Goal: Task Accomplishment & Management: Use online tool/utility

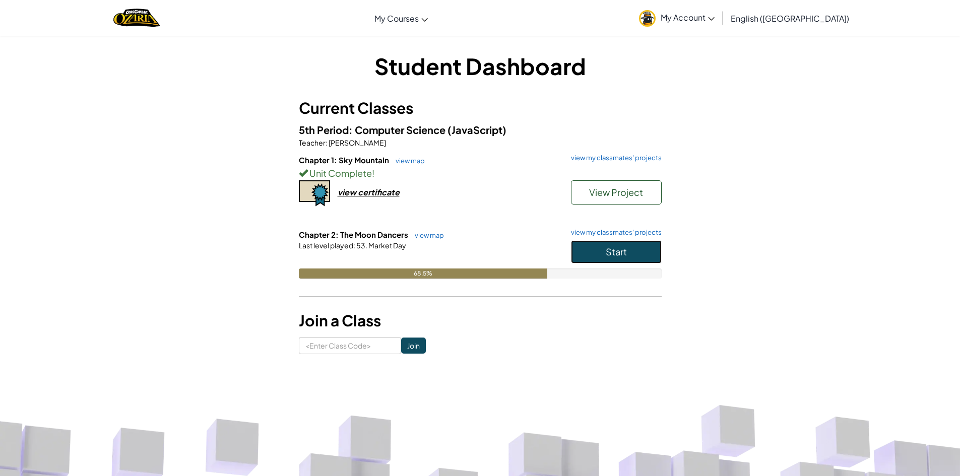
click at [649, 257] on button "Start" at bounding box center [616, 251] width 91 height 23
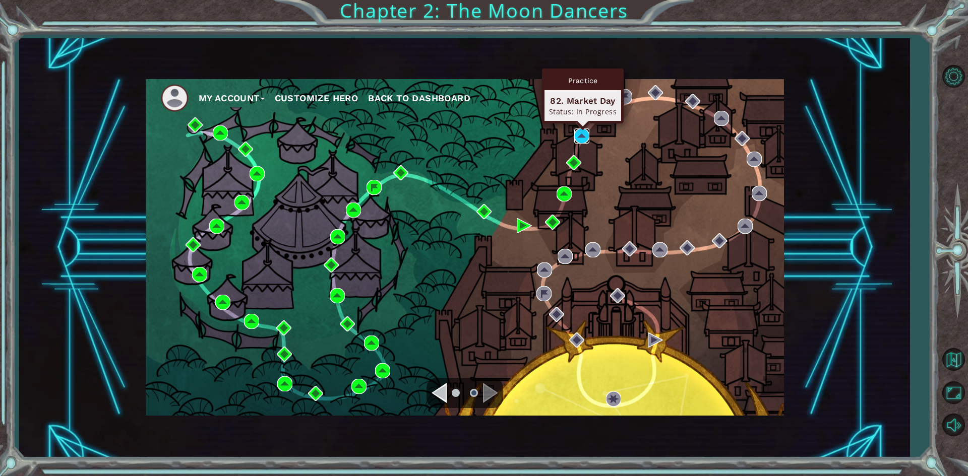
click at [580, 137] on img at bounding box center [581, 136] width 15 height 15
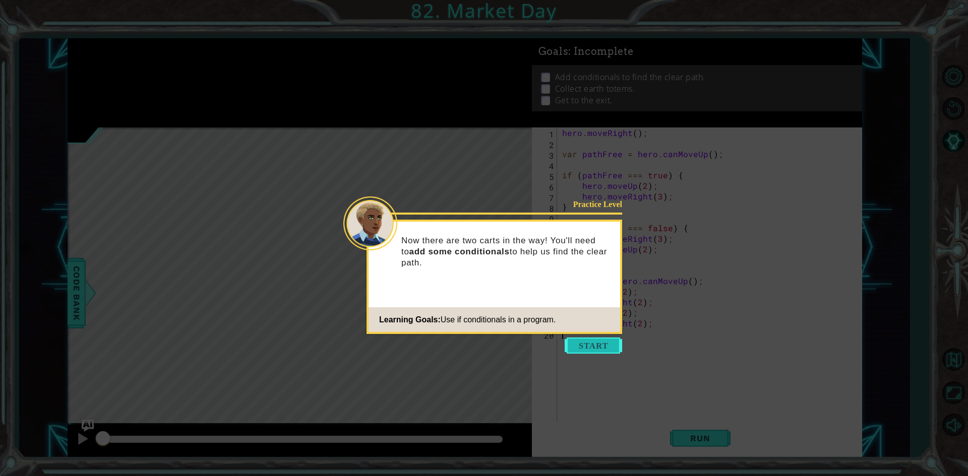
click at [601, 338] on button "Start" at bounding box center [593, 346] width 57 height 16
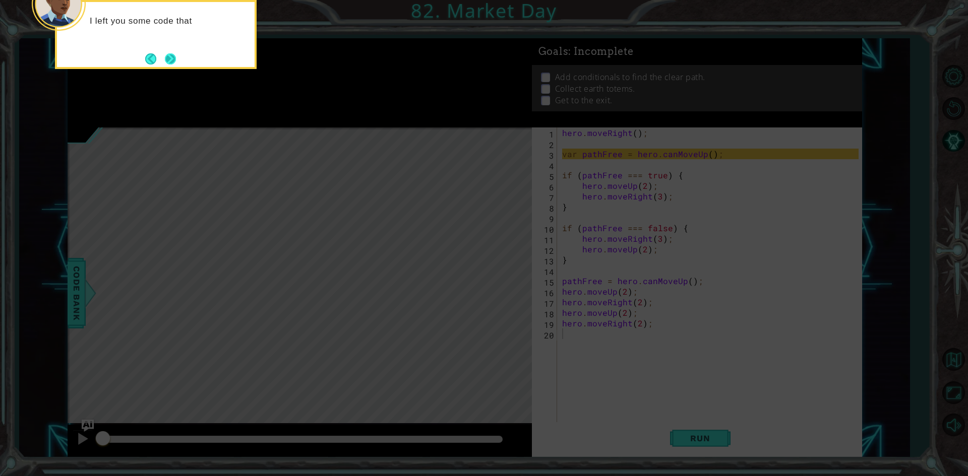
click at [174, 56] on button "Next" at bounding box center [170, 58] width 11 height 11
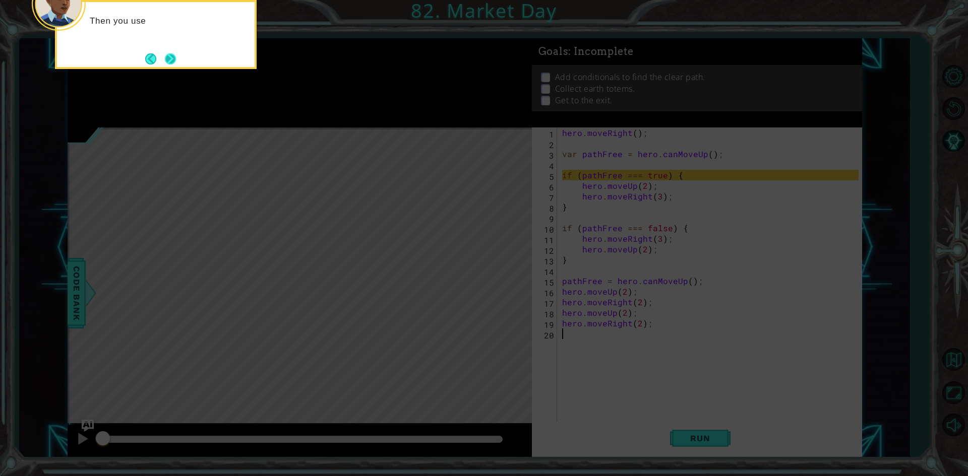
click at [174, 58] on button "Next" at bounding box center [170, 58] width 11 height 11
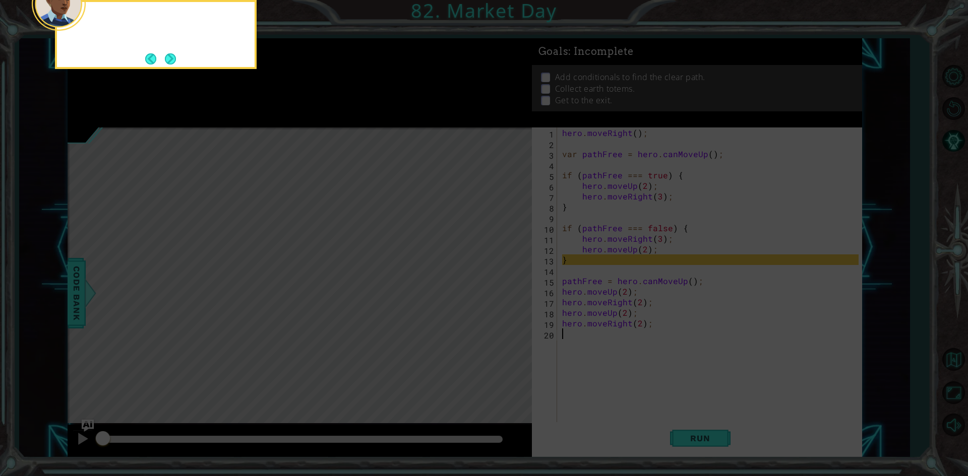
click at [174, 58] on button "Next" at bounding box center [170, 58] width 11 height 11
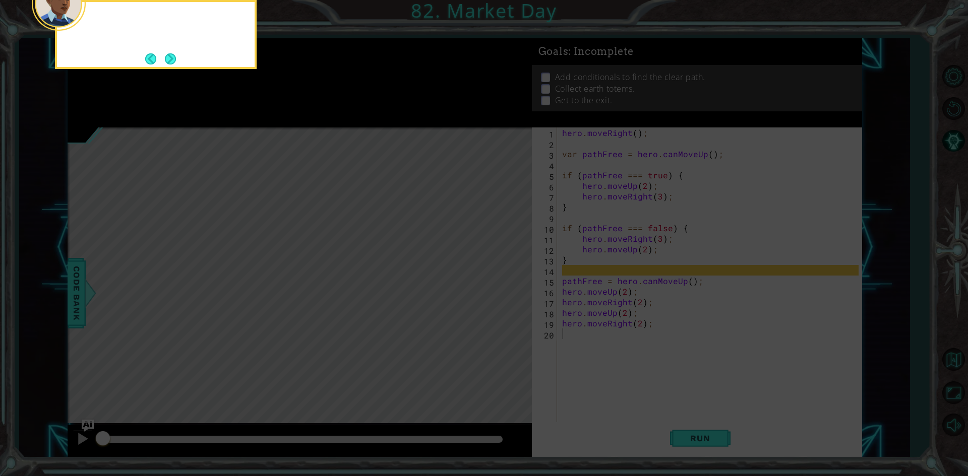
click at [174, 58] on button "Next" at bounding box center [170, 58] width 11 height 11
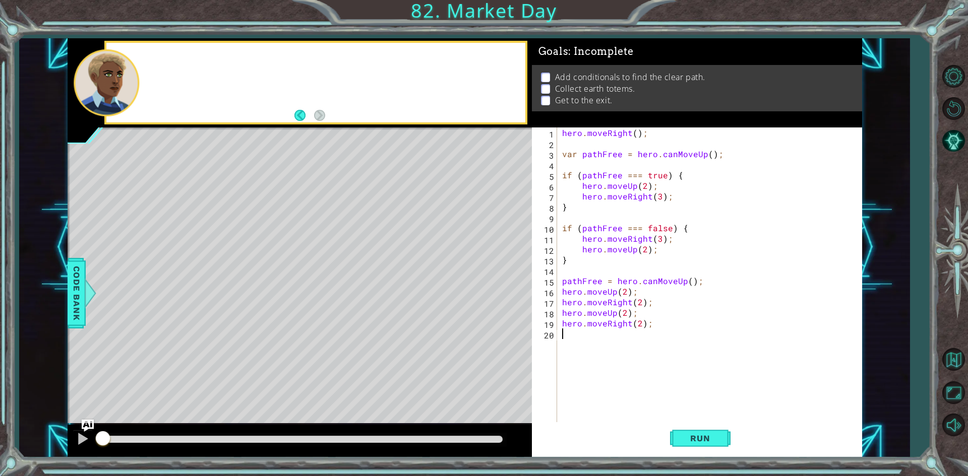
click at [174, 58] on div at bounding box center [315, 83] width 418 height 80
click at [688, 431] on button "Run" at bounding box center [700, 438] width 60 height 33
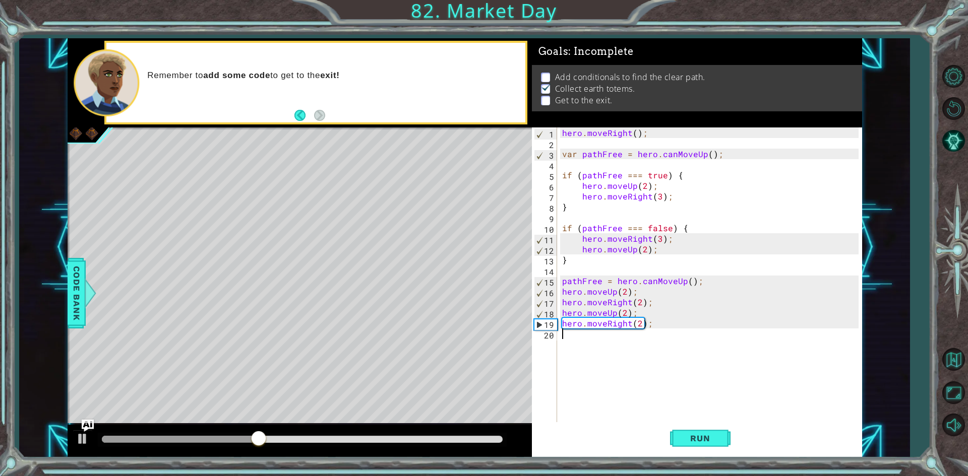
click at [640, 322] on div "hero . moveRight ( ) ; var pathFree = hero . canMoveUp ( ) ; if ( pathFree === …" at bounding box center [711, 287] width 303 height 318
click at [702, 438] on span "Run" at bounding box center [700, 438] width 40 height 10
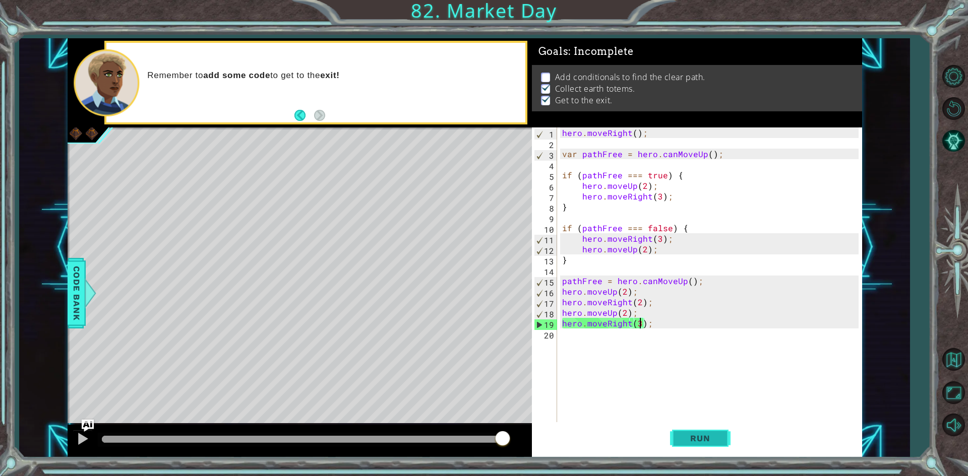
click at [703, 439] on span "Run" at bounding box center [700, 438] width 40 height 10
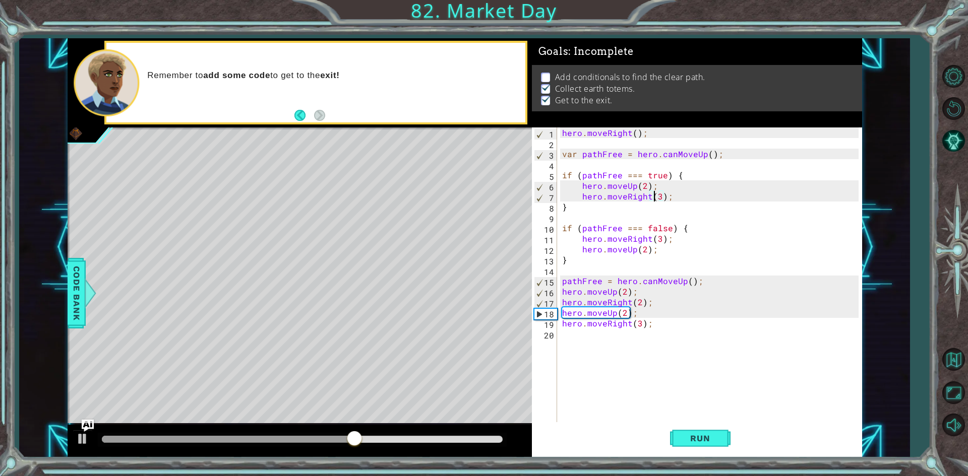
click at [656, 198] on div "hero . moveRight ( ) ; var pathFree = hero . canMoveUp ( ) ; if ( pathFree === …" at bounding box center [711, 287] width 303 height 318
click at [660, 200] on div "hero . moveRight ( ) ; var pathFree = hero . canMoveUp ( ) ; if ( pathFree === …" at bounding box center [711, 287] width 303 height 318
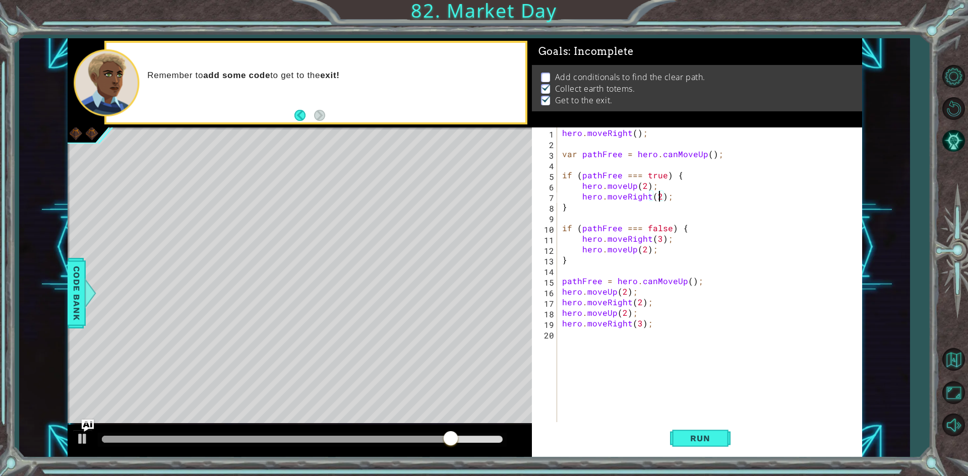
scroll to position [0, 6]
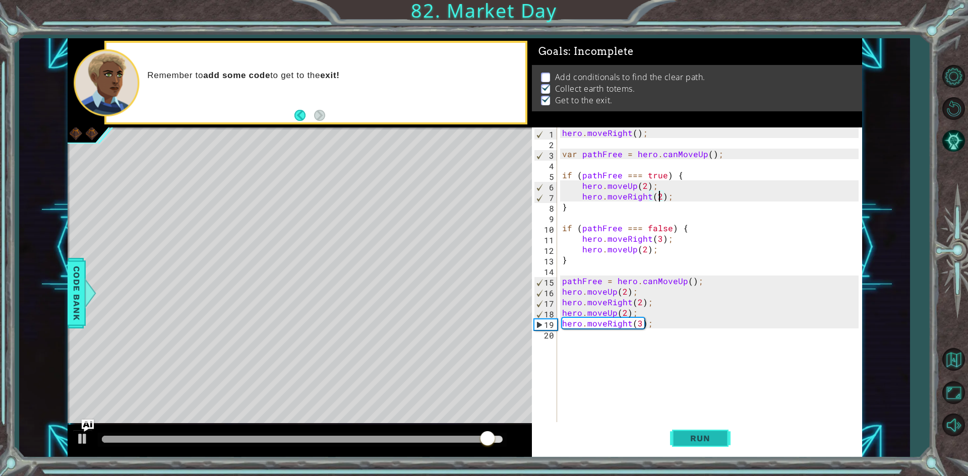
click at [705, 445] on button "Run" at bounding box center [700, 438] width 60 height 33
type textarea "hero.moveRight(3);"
click at [720, 443] on span "Run" at bounding box center [700, 438] width 40 height 10
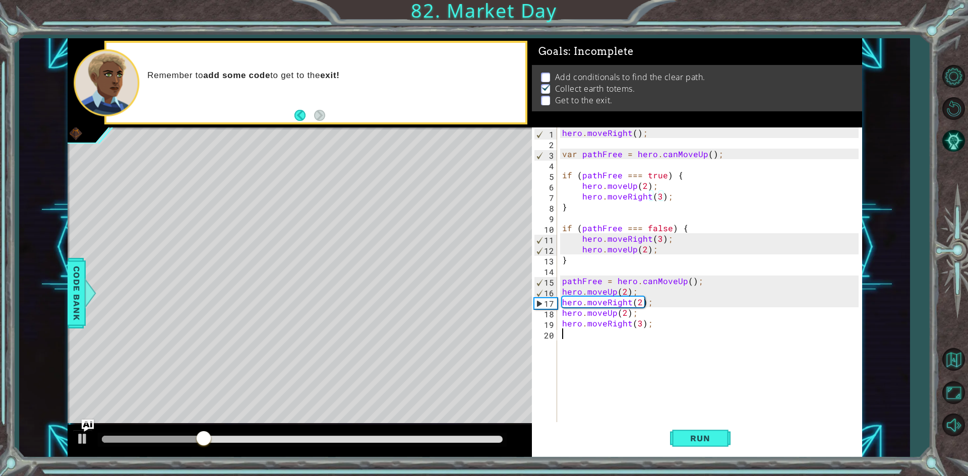
click at [571, 342] on div "hero . moveRight ( ) ; var pathFree = hero . canMoveUp ( ) ; if ( pathFree === …" at bounding box center [711, 287] width 303 height 318
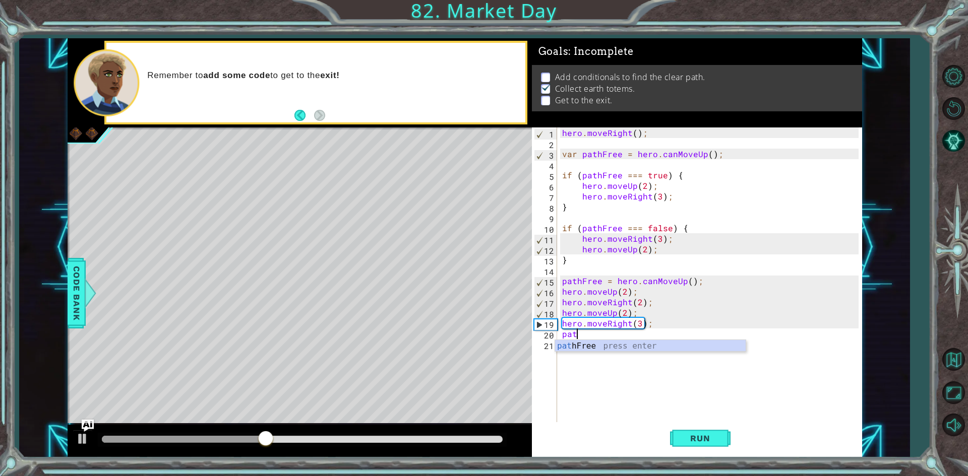
scroll to position [0, 1]
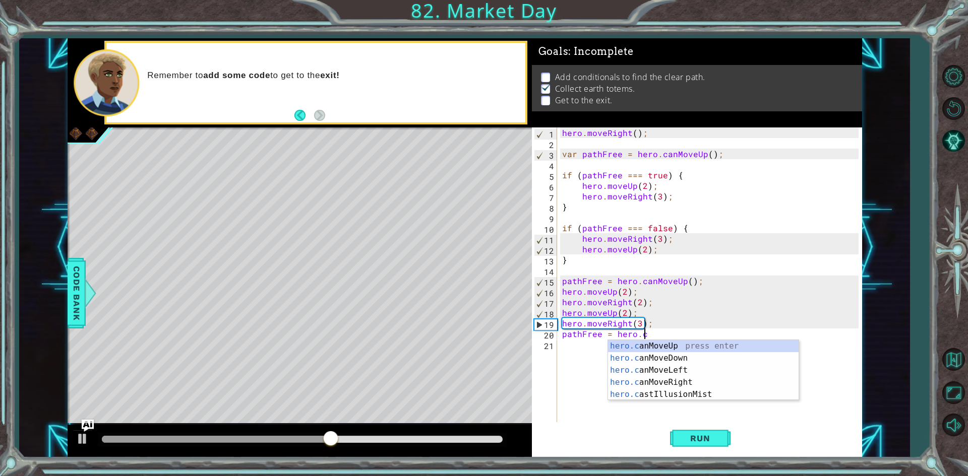
type textarea "pathFree = hero.can"
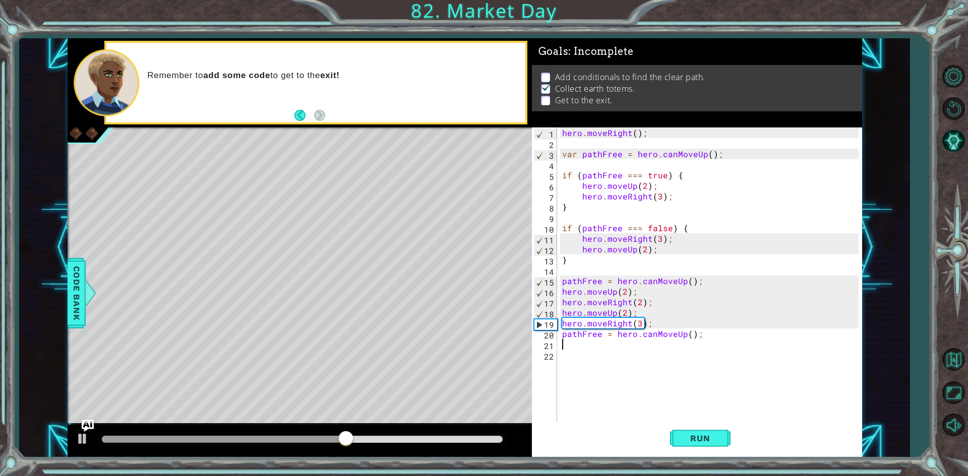
scroll to position [0, 0]
click at [715, 443] on span "Run" at bounding box center [700, 438] width 40 height 10
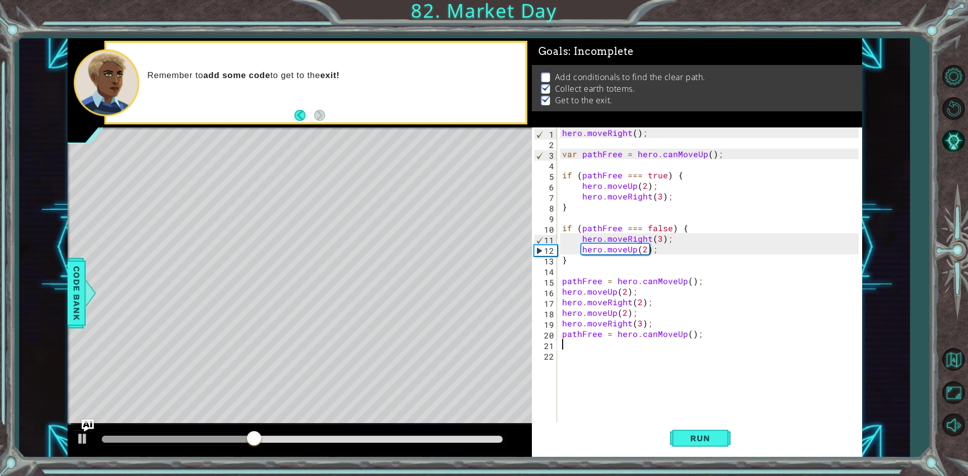
click at [711, 342] on div "hero . moveRight ( ) ; var pathFree = hero . canMoveUp ( ) ; if ( pathFree === …" at bounding box center [711, 287] width 303 height 318
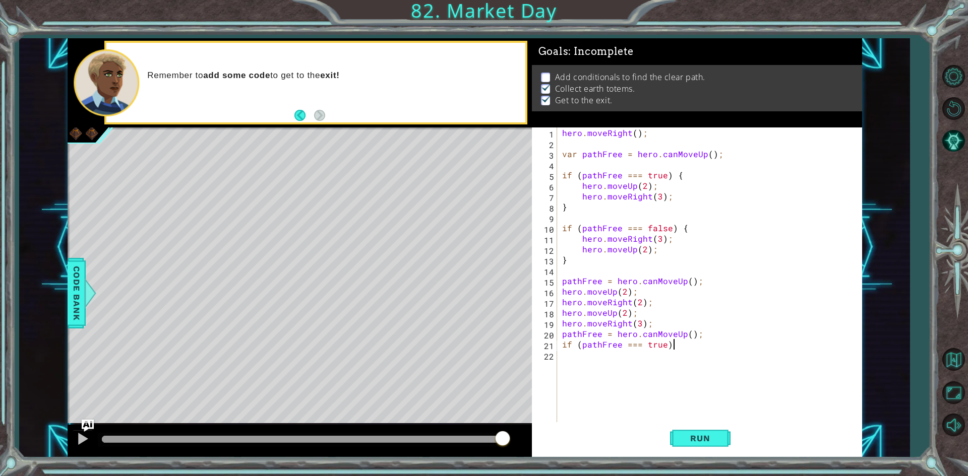
scroll to position [0, 7]
click at [696, 441] on span "Run" at bounding box center [700, 438] width 40 height 10
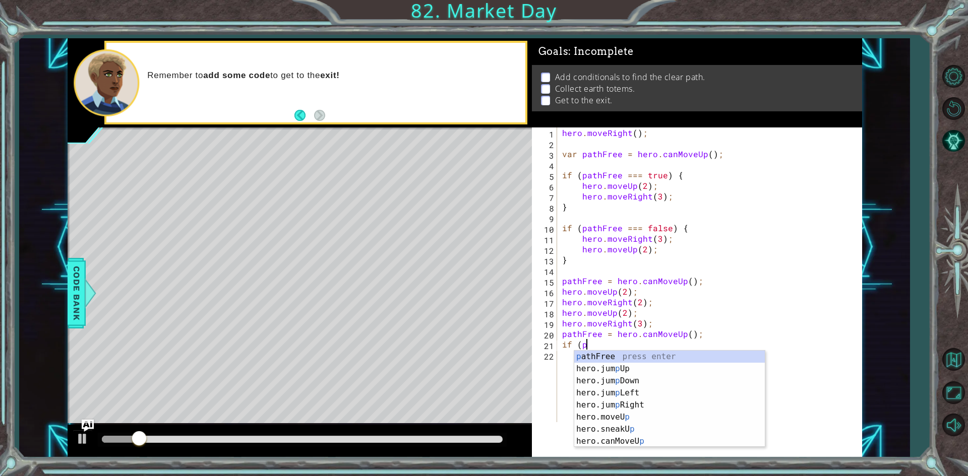
scroll to position [0, 0]
type textarea "i"
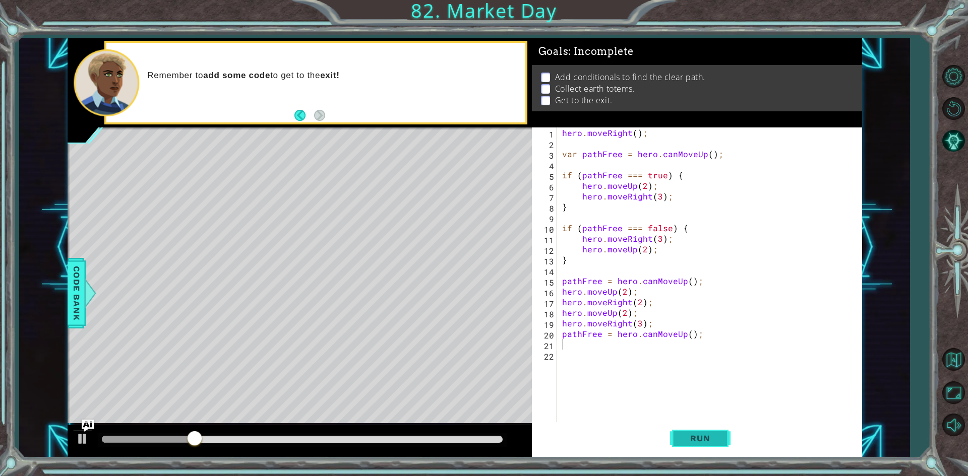
click at [722, 431] on button "Run" at bounding box center [700, 438] width 60 height 33
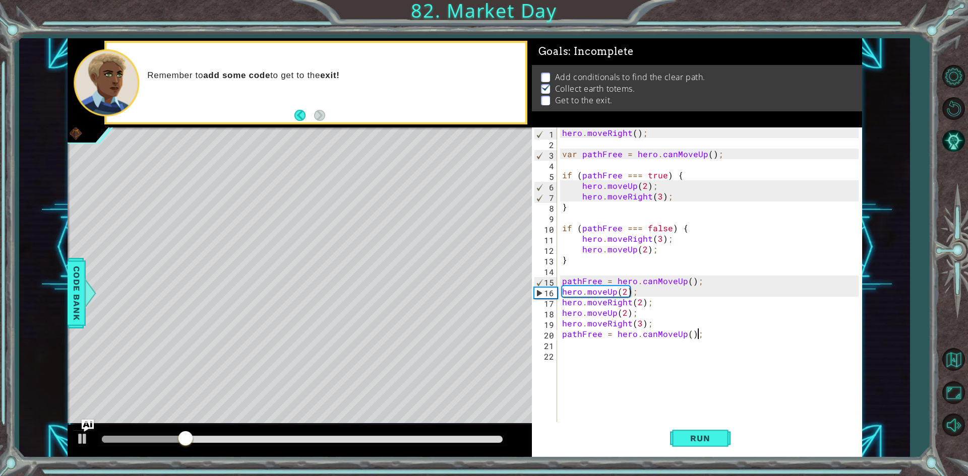
click at [697, 338] on div "hero . moveRight ( ) ; var pathFree = hero . canMoveUp ( ) ; if ( pathFree === …" at bounding box center [711, 287] width 303 height 318
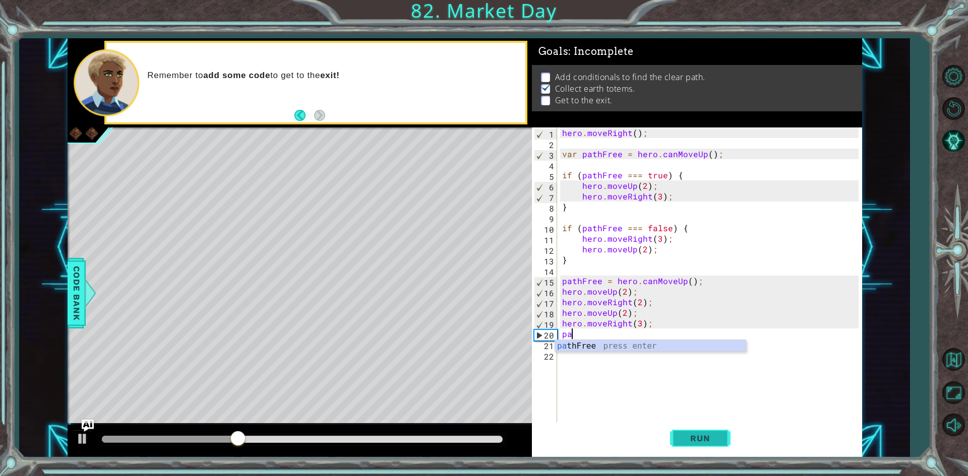
type textarea "p"
click at [697, 437] on span "Run" at bounding box center [700, 438] width 40 height 10
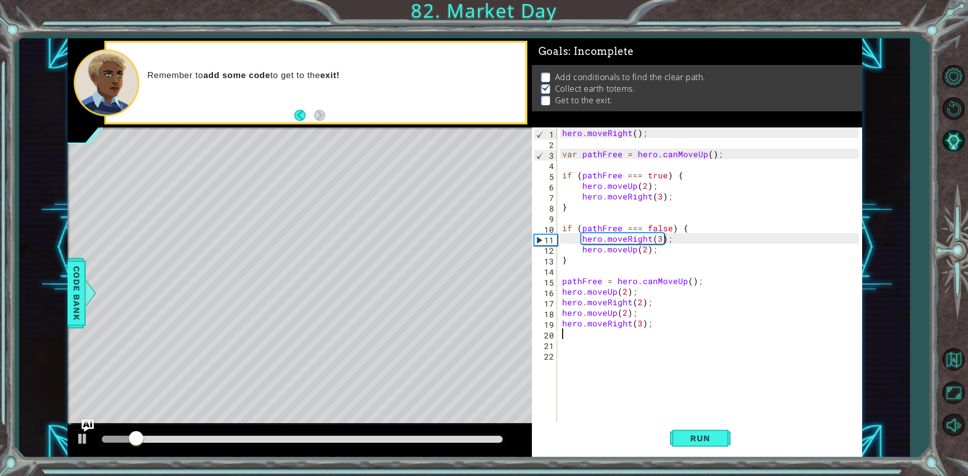
click at [639, 322] on div "hero . moveRight ( ) ; var pathFree = hero . canMoveUp ( ) ; if ( pathFree === …" at bounding box center [711, 287] width 303 height 318
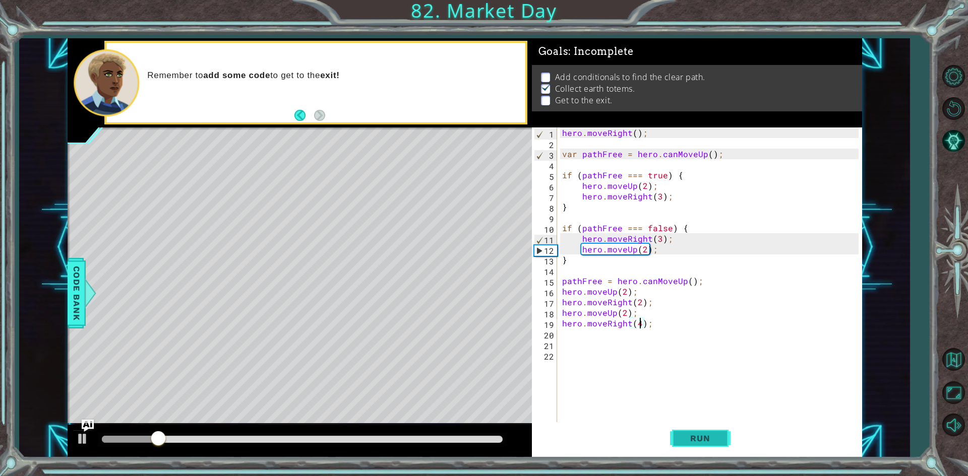
type textarea "hero.moveRight(4);"
click at [700, 430] on button "Run" at bounding box center [700, 438] width 60 height 33
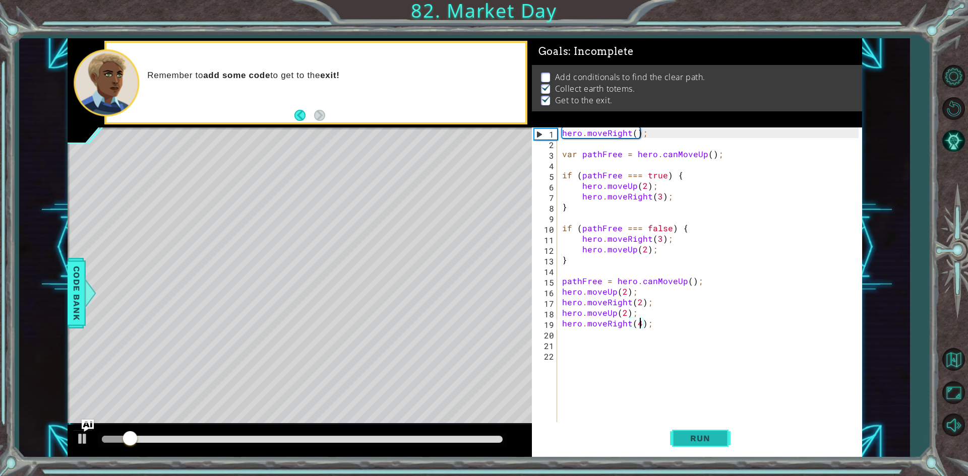
click at [700, 430] on button "Run" at bounding box center [700, 438] width 60 height 33
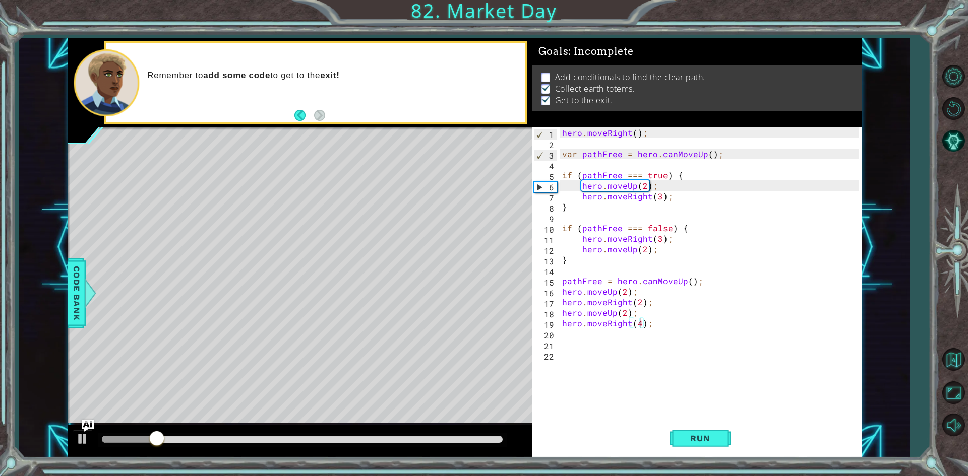
drag, startPoint x: 134, startPoint y: 434, endPoint x: 116, endPoint y: 439, distance: 18.2
click at [116, 439] on div at bounding box center [302, 440] width 409 height 14
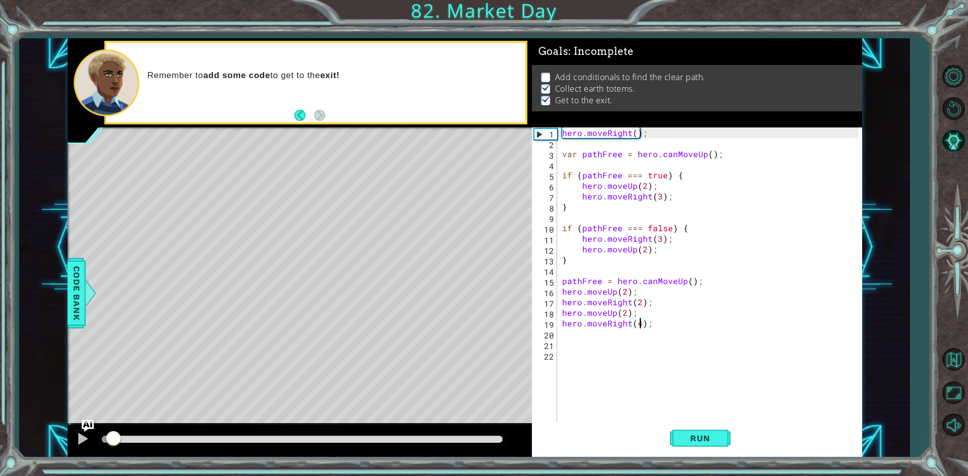
drag, startPoint x: 175, startPoint y: 438, endPoint x: 108, endPoint y: 448, distance: 67.3
click at [113, 447] on div at bounding box center [113, 439] width 18 height 18
drag, startPoint x: 131, startPoint y: 442, endPoint x: 97, endPoint y: 448, distance: 34.9
click at [98, 448] on div at bounding box center [107, 439] width 18 height 18
click at [82, 439] on div at bounding box center [82, 438] width 13 height 13
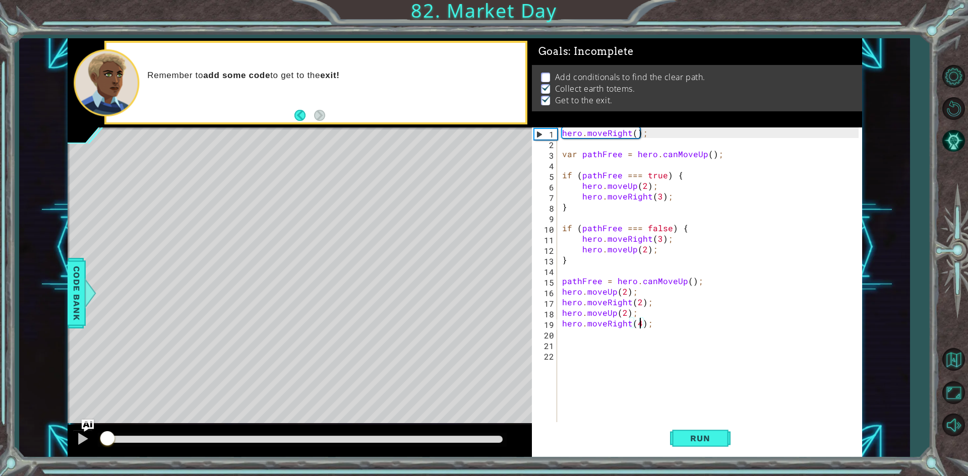
drag, startPoint x: 113, startPoint y: 441, endPoint x: 107, endPoint y: 445, distance: 8.0
click at [107, 445] on div at bounding box center [107, 439] width 18 height 18
click at [566, 345] on div "hero . moveRight ( ) ; var pathFree = hero . canMoveUp ( ) ; if ( pathFree === …" at bounding box center [711, 287] width 303 height 318
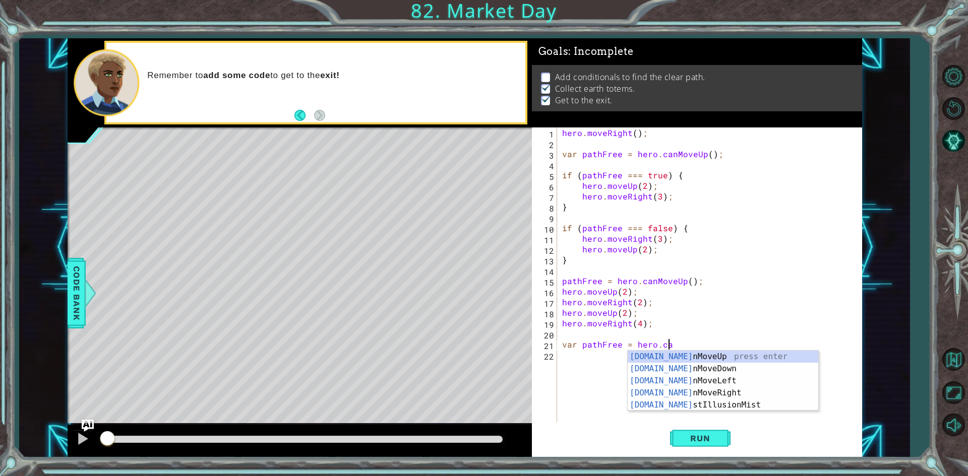
scroll to position [0, 6]
type textarea "var pathFree = hero.can"
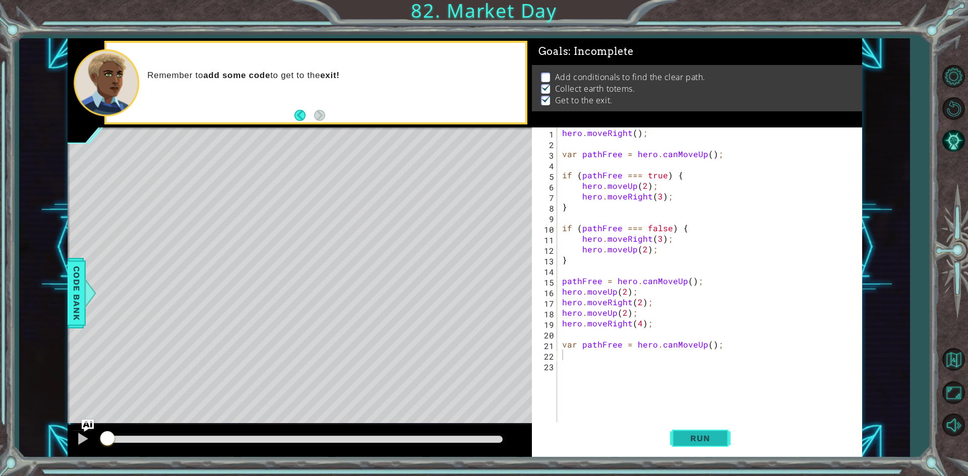
click at [712, 439] on span "Run" at bounding box center [700, 438] width 40 height 10
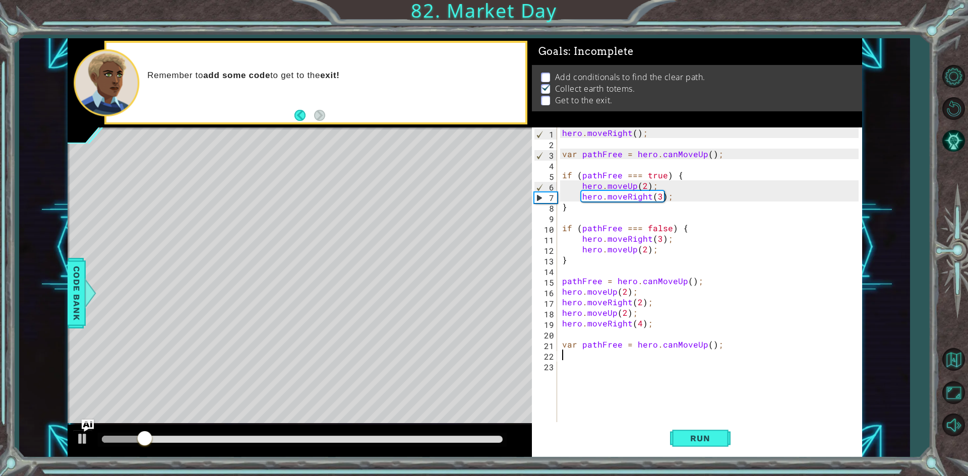
click at [642, 323] on div "hero . moveRight ( ) ; var pathFree = hero . canMoveUp ( ) ; if ( pathFree === …" at bounding box center [711, 287] width 303 height 318
click at [692, 432] on button "Run" at bounding box center [700, 438] width 60 height 33
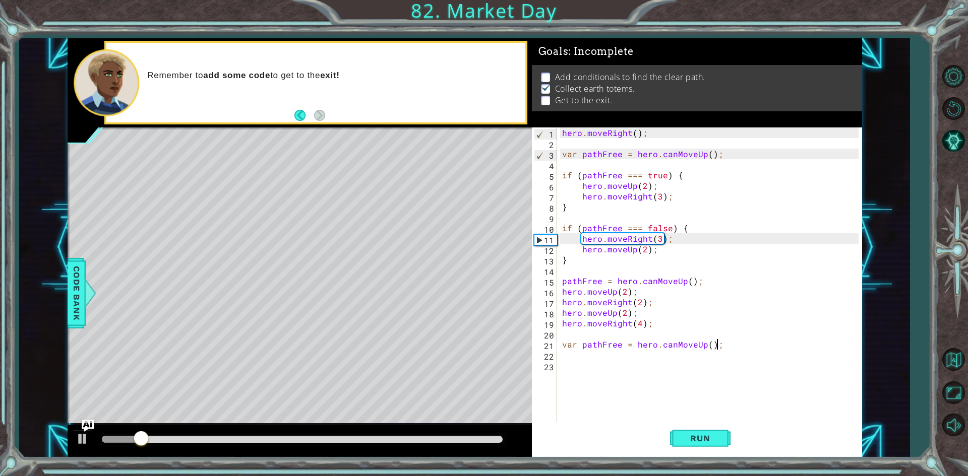
click at [725, 342] on div "hero . moveRight ( ) ; var pathFree = hero . canMoveUp ( ) ; if ( pathFree === …" at bounding box center [711, 287] width 303 height 318
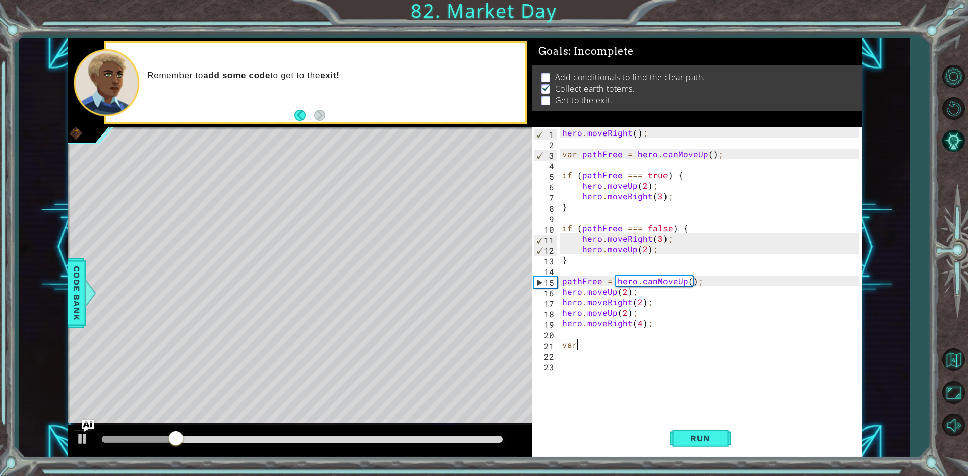
scroll to position [0, 0]
type textarea "v"
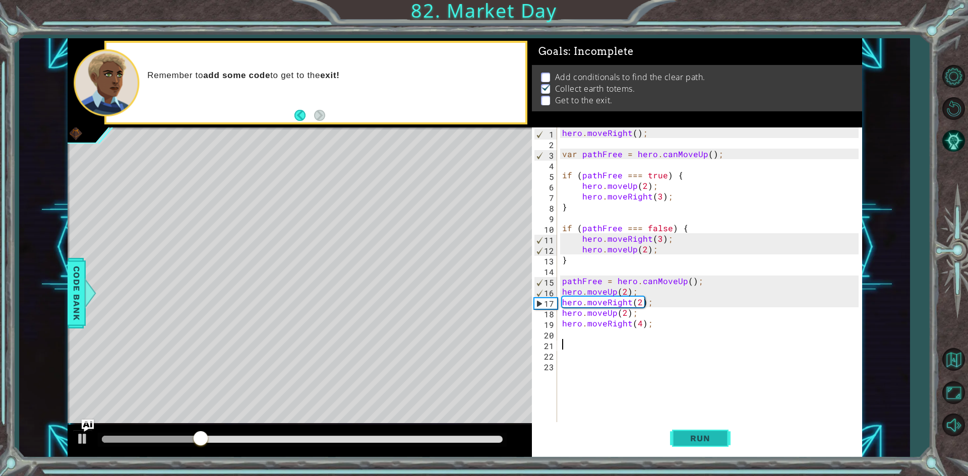
click at [707, 444] on button "Run" at bounding box center [700, 438] width 60 height 33
